Goal: Navigation & Orientation: Find specific page/section

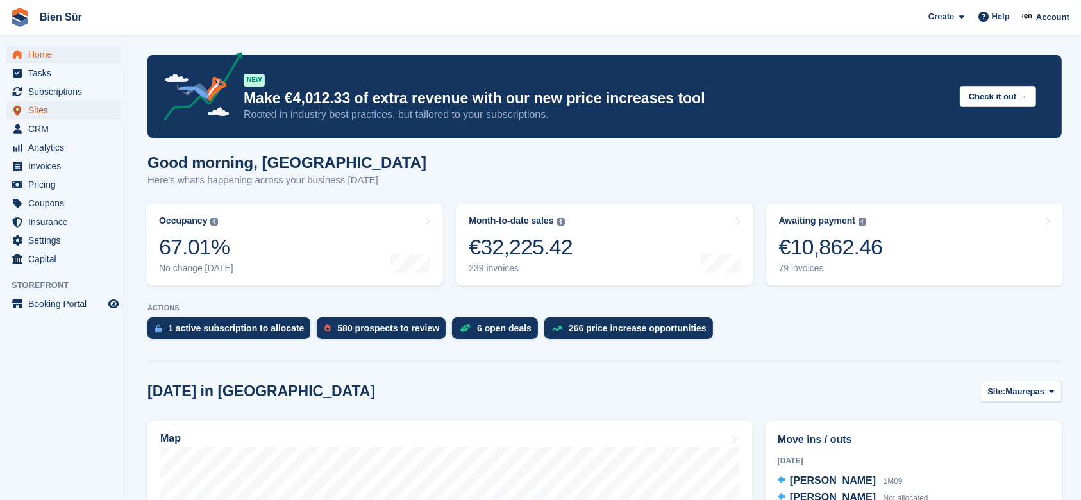
click at [51, 108] on span "Sites" at bounding box center [66, 110] width 77 height 18
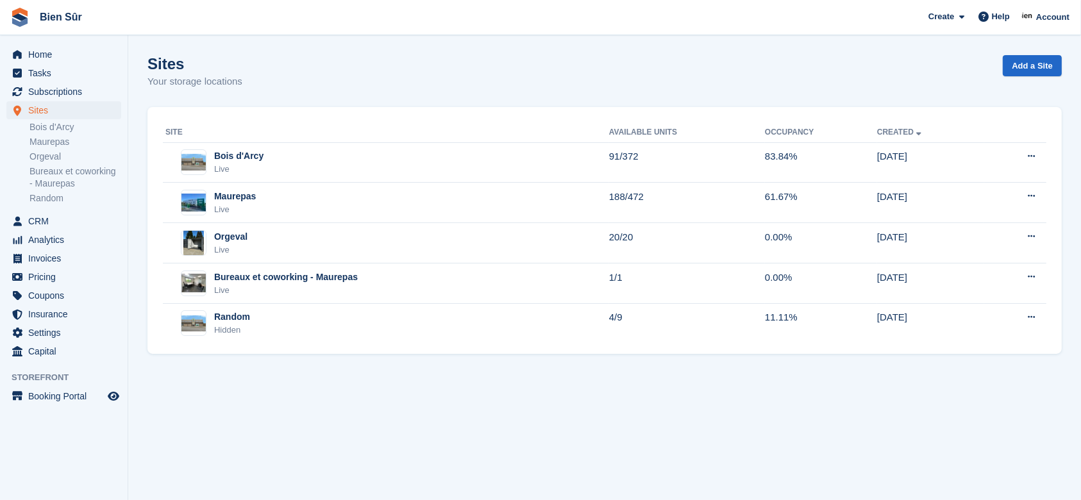
click at [301, 201] on div "Maurepas Live" at bounding box center [387, 203] width 444 height 26
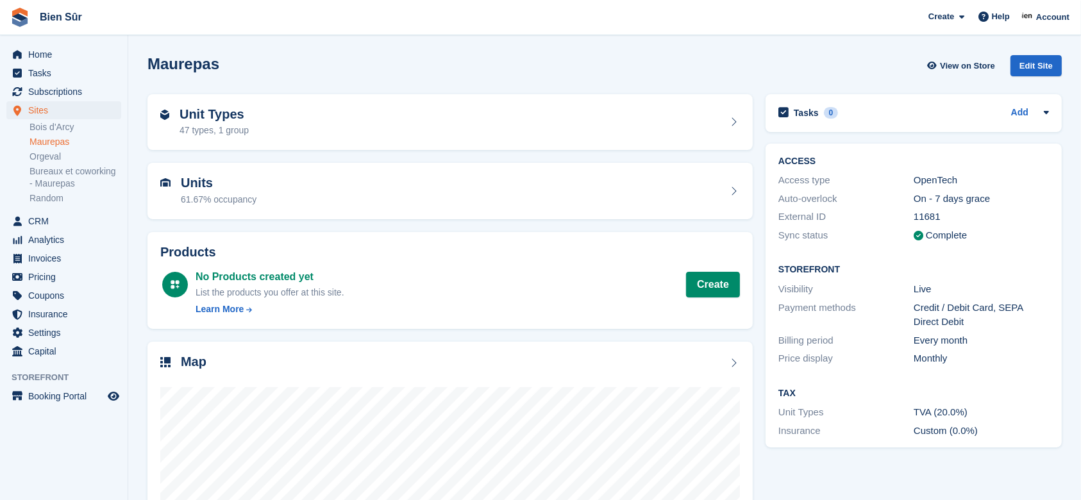
click at [371, 121] on div "Unit Types 47 types, 1 group" at bounding box center [450, 122] width 580 height 31
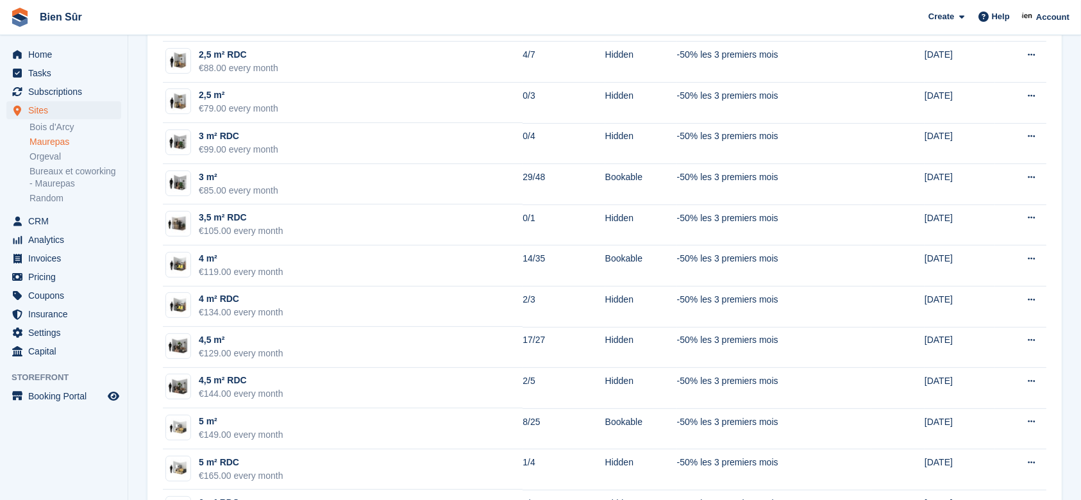
scroll to position [427, 0]
